Goal: Information Seeking & Learning: Learn about a topic

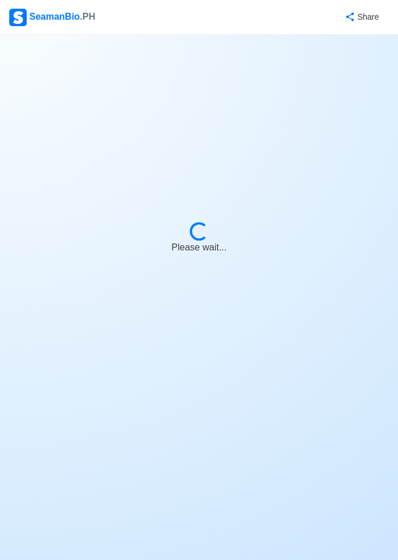
select select "Chief Officer"
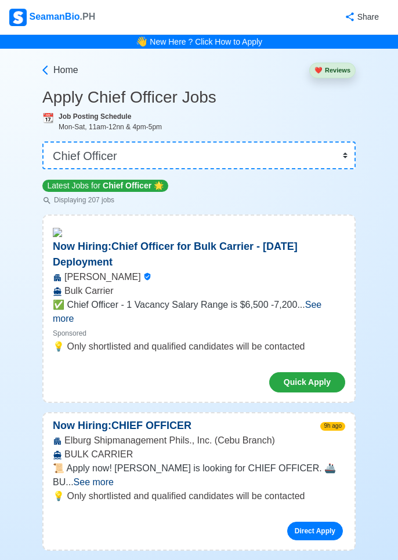
select select "Chief Officer"
click at [114, 477] on span "See more" at bounding box center [94, 482] width 40 height 10
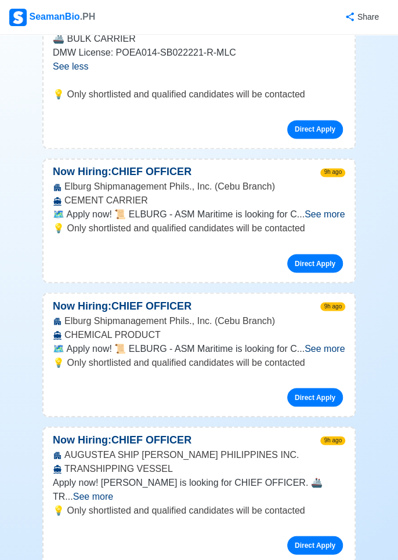
scroll to position [460, 0]
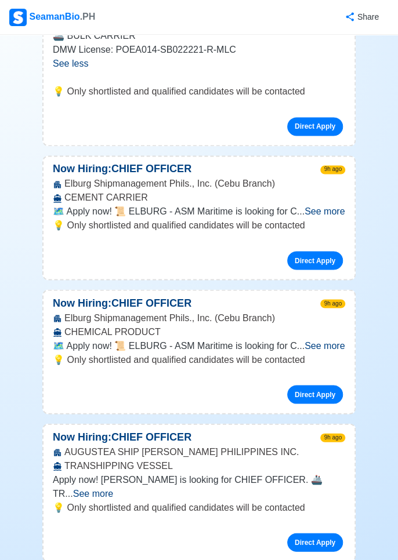
click at [113, 488] on span "See more" at bounding box center [93, 493] width 40 height 10
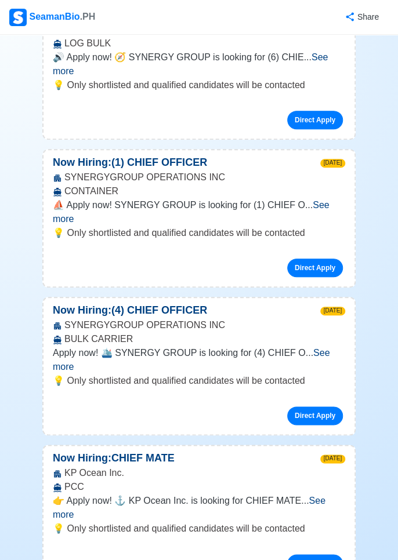
scroll to position [1525, 0]
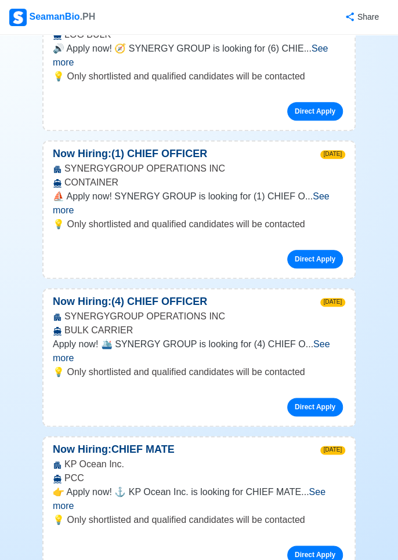
click at [325, 487] on span "See more" at bounding box center [189, 499] width 273 height 24
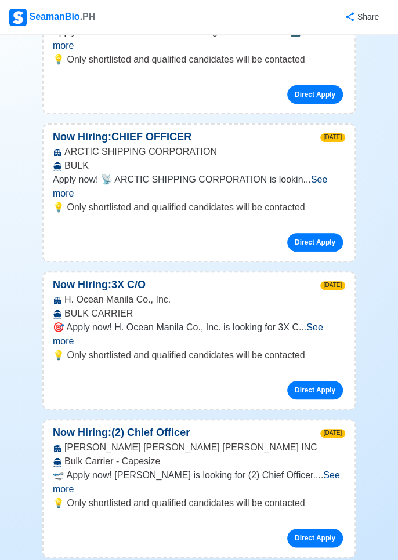
scroll to position [2784, 0]
